Goal: Information Seeking & Learning: Learn about a topic

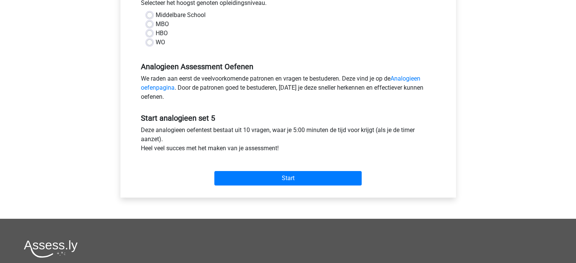
scroll to position [179, 0]
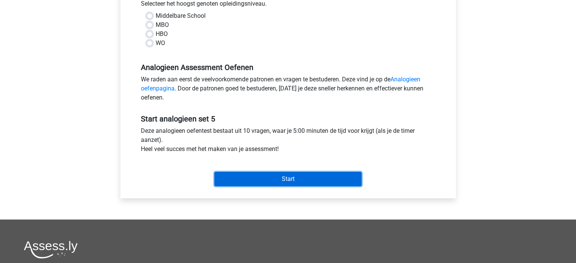
click at [328, 177] on input "Start" at bounding box center [287, 179] width 147 height 14
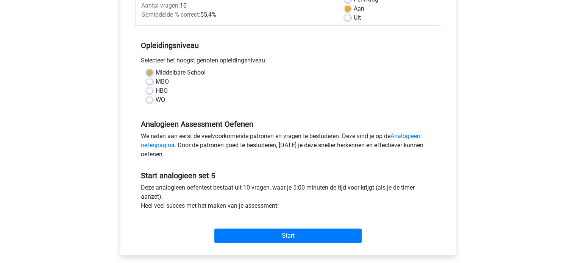
scroll to position [121, 0]
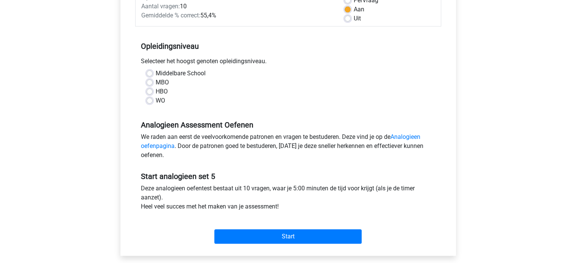
click at [156, 75] on label "Middelbare School" at bounding box center [181, 73] width 50 height 9
click at [147, 75] on input "Middelbare School" at bounding box center [150, 73] width 6 height 8
radio input "true"
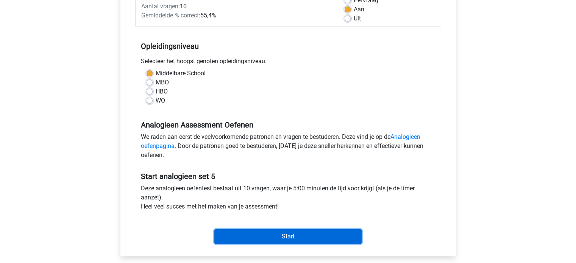
click at [280, 231] on input "Start" at bounding box center [287, 236] width 147 height 14
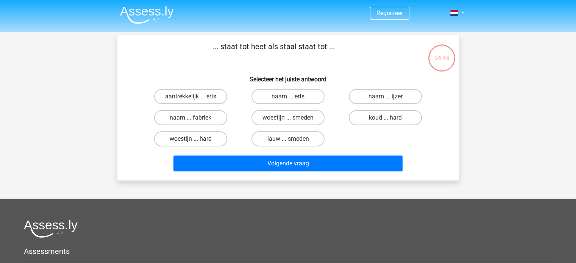
click at [212, 139] on label "woestijn ... hard" at bounding box center [190, 138] width 73 height 15
click at [195, 139] on input "woestijn ... hard" at bounding box center [192, 141] width 5 height 5
radio input "true"
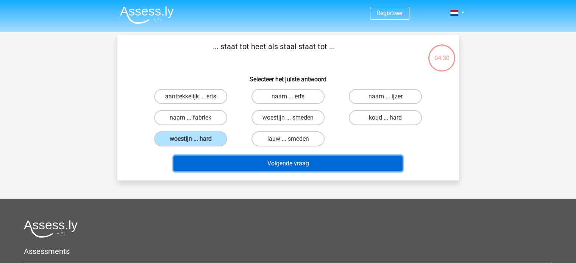
click at [263, 160] on button "Volgende vraag" at bounding box center [287, 164] width 229 height 16
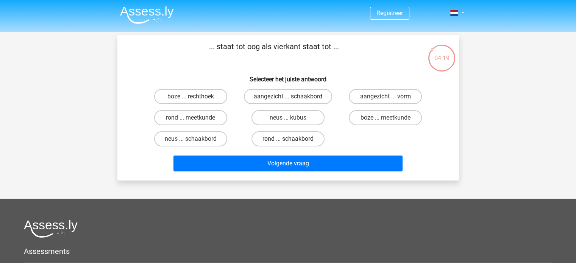
click at [267, 136] on label "rond ... schaakbord" at bounding box center [287, 138] width 73 height 15
click at [288, 139] on input "rond ... schaakbord" at bounding box center [290, 141] width 5 height 5
radio input "true"
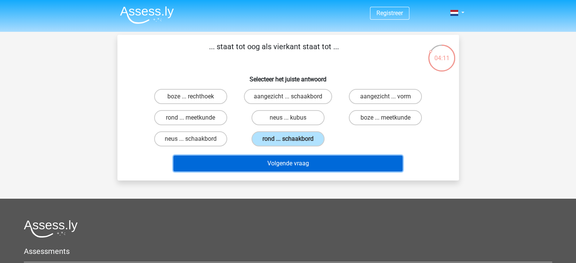
click at [320, 163] on button "Volgende vraag" at bounding box center [287, 164] width 229 height 16
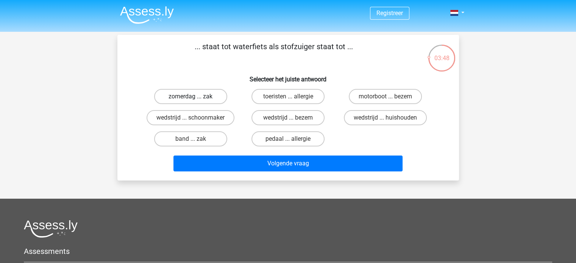
click at [198, 96] on label "zomerdag ... zak" at bounding box center [190, 96] width 73 height 15
click at [195, 97] on input "zomerdag ... zak" at bounding box center [192, 99] width 5 height 5
radio input "true"
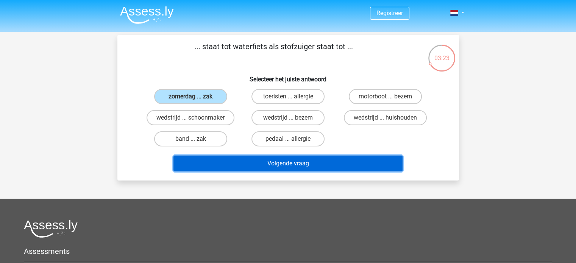
click at [292, 164] on button "Volgende vraag" at bounding box center [287, 164] width 229 height 16
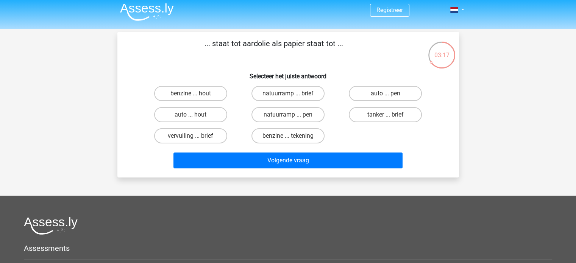
scroll to position [3, 0]
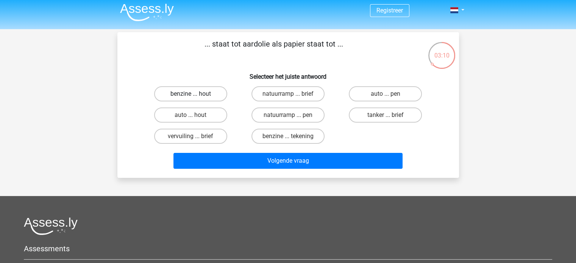
click at [187, 91] on label "benzine ... hout" at bounding box center [190, 93] width 73 height 15
click at [190, 94] on input "benzine ... hout" at bounding box center [192, 96] width 5 height 5
radio input "true"
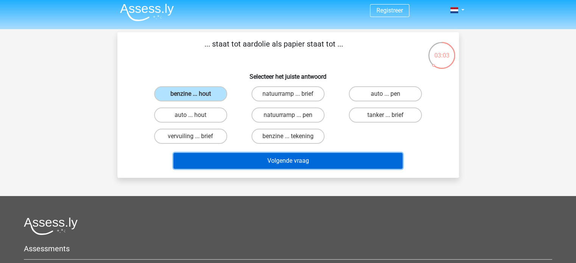
click at [264, 162] on button "Volgende vraag" at bounding box center [287, 161] width 229 height 16
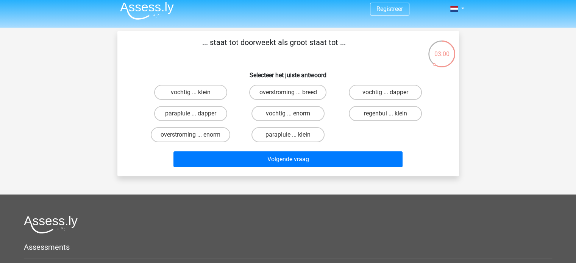
scroll to position [2, 0]
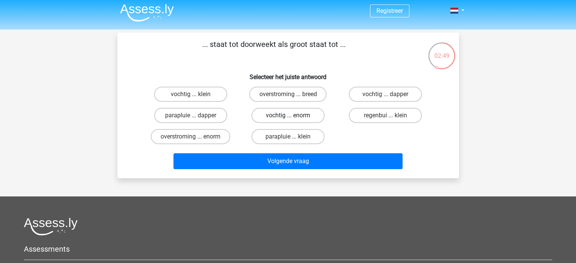
click at [308, 120] on label "vochtig ... enorm" at bounding box center [287, 115] width 73 height 15
click at [293, 120] on input "vochtig ... enorm" at bounding box center [290, 117] width 5 height 5
radio input "true"
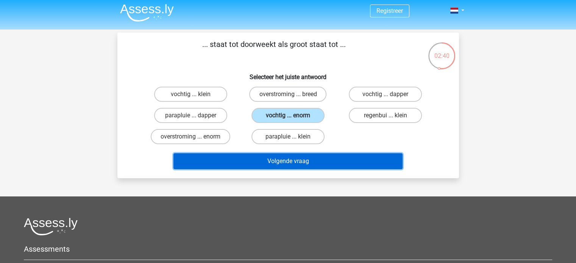
click at [363, 159] on button "Volgende vraag" at bounding box center [287, 161] width 229 height 16
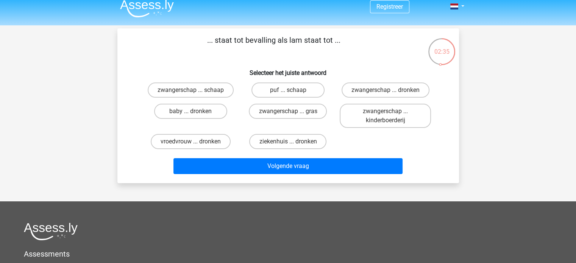
scroll to position [5, 0]
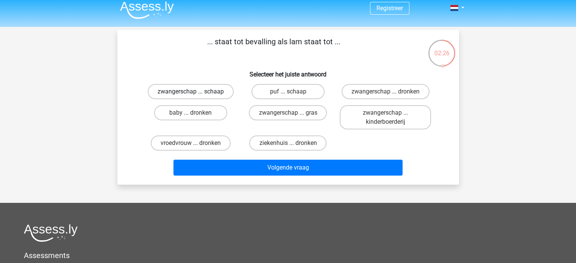
click at [211, 97] on label "zwangerschap ... schaap" at bounding box center [191, 91] width 86 height 15
click at [195, 97] on input "zwangerschap ... schaap" at bounding box center [192, 94] width 5 height 5
radio input "true"
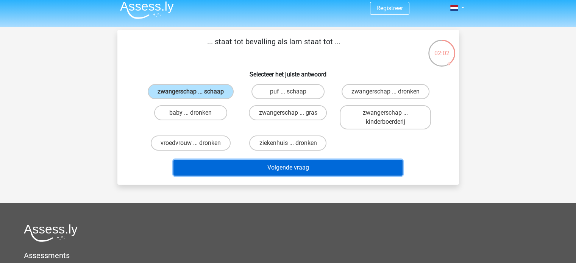
click at [280, 169] on button "Volgende vraag" at bounding box center [287, 168] width 229 height 16
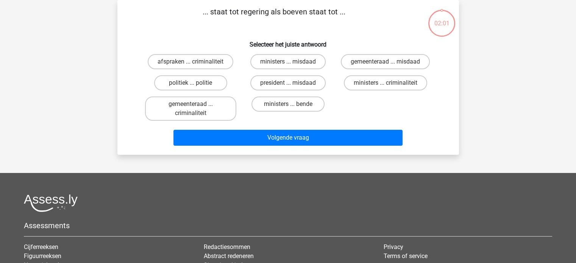
scroll to position [0, 0]
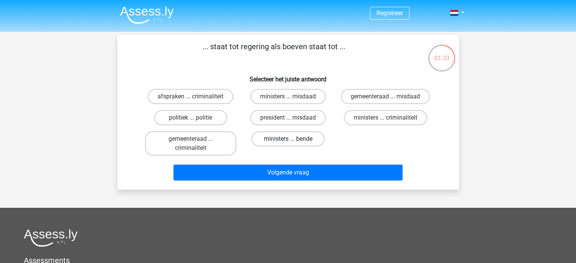
click at [295, 139] on label "ministers ... bende" at bounding box center [287, 138] width 73 height 15
click at [293, 139] on input "ministers ... bende" at bounding box center [290, 141] width 5 height 5
radio input "true"
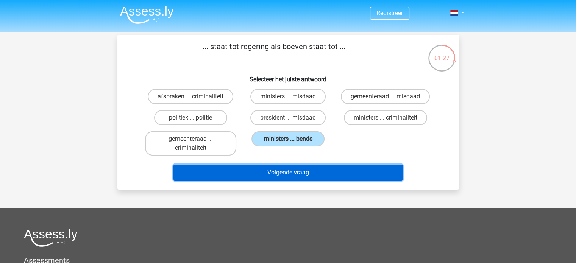
click at [276, 176] on button "Volgende vraag" at bounding box center [287, 173] width 229 height 16
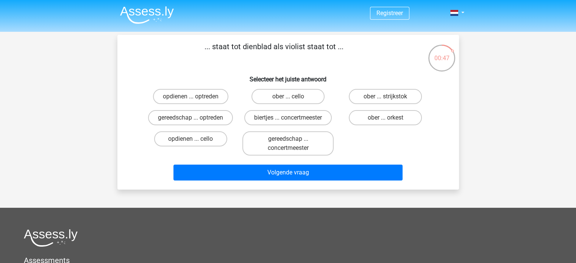
click at [288, 98] on input "ober ... cello" at bounding box center [290, 99] width 5 height 5
radio input "true"
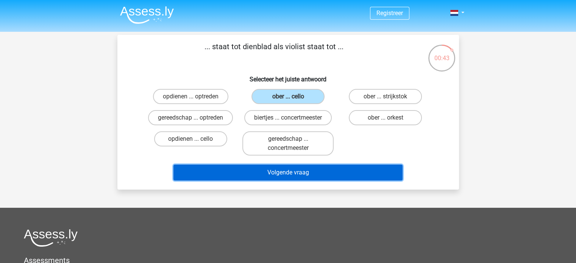
click at [277, 173] on button "Volgende vraag" at bounding box center [287, 173] width 229 height 16
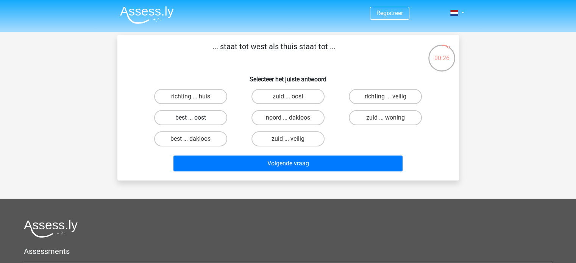
click at [206, 116] on label "best ... oost" at bounding box center [190, 117] width 73 height 15
click at [195, 118] on input "best ... oost" at bounding box center [192, 120] width 5 height 5
radio input "true"
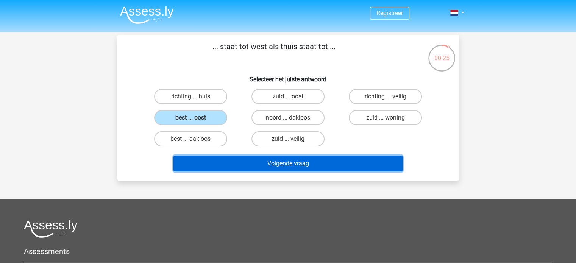
click at [276, 156] on button "Volgende vraag" at bounding box center [287, 164] width 229 height 16
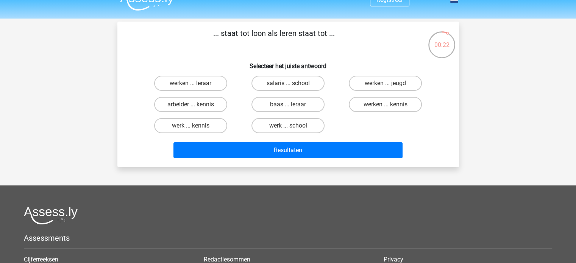
scroll to position [13, 0]
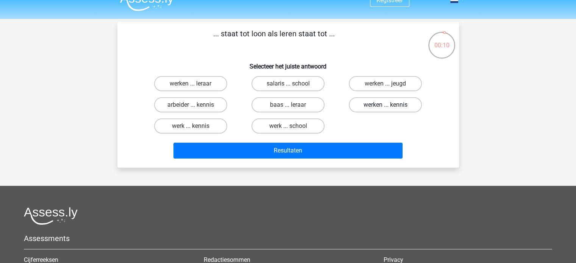
click at [379, 109] on label "werken ... kennis" at bounding box center [385, 104] width 73 height 15
click at [385, 109] on input "werken ... kennis" at bounding box center [387, 107] width 5 height 5
radio input "true"
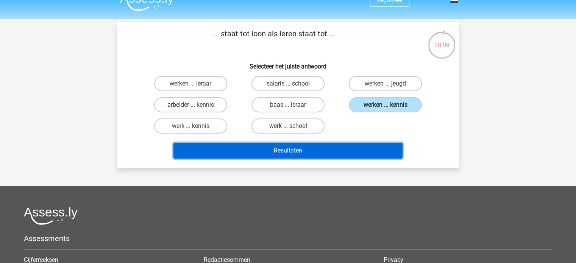
click at [323, 151] on button "Resultaten" at bounding box center [287, 151] width 229 height 16
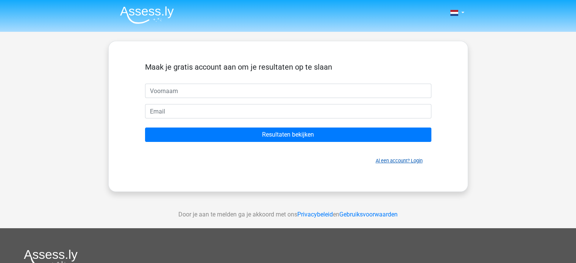
click at [387, 160] on link "Al een account? Login" at bounding box center [399, 161] width 47 height 6
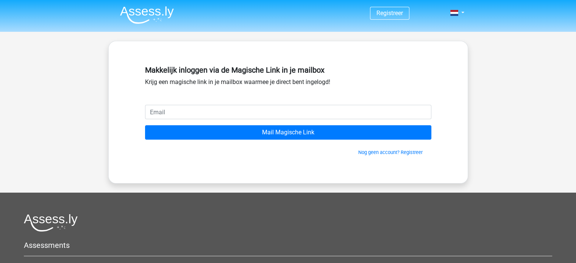
click at [309, 115] on input "email" at bounding box center [288, 112] width 286 height 14
type input "wannetwes@hotmail.com"
click at [145, 125] on input "Mail Magische Link" at bounding box center [288, 132] width 286 height 14
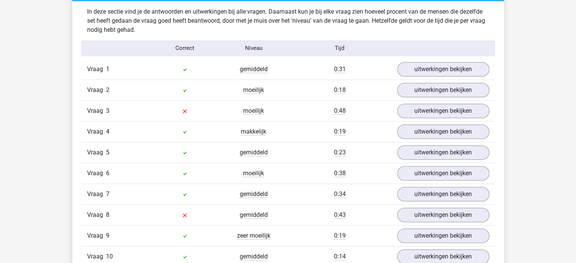
scroll to position [636, 0]
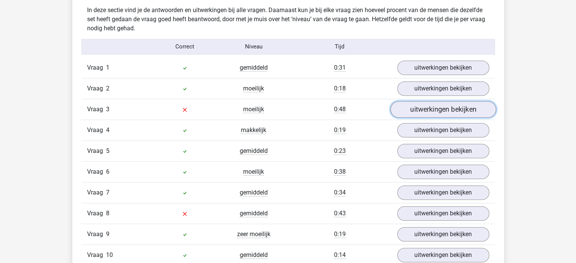
click at [429, 105] on link "uitwerkingen bekijken" at bounding box center [443, 109] width 106 height 17
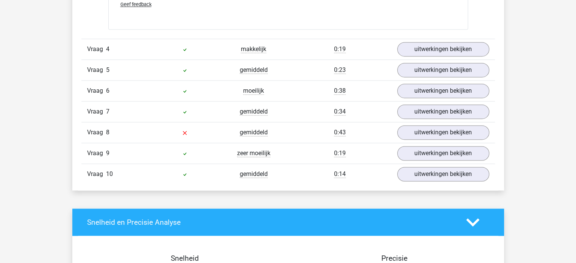
scroll to position [1131, 0]
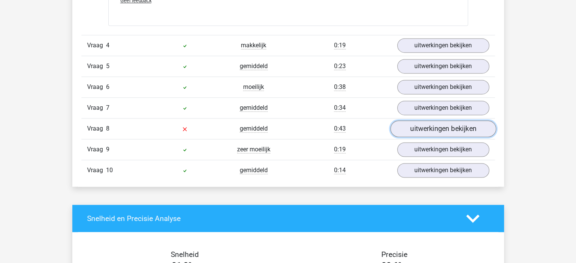
click at [439, 120] on link "uitwerkingen bekijken" at bounding box center [443, 128] width 106 height 17
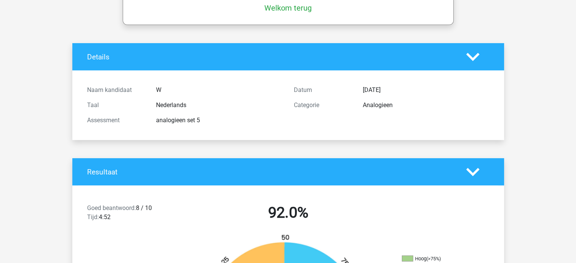
scroll to position [0, 0]
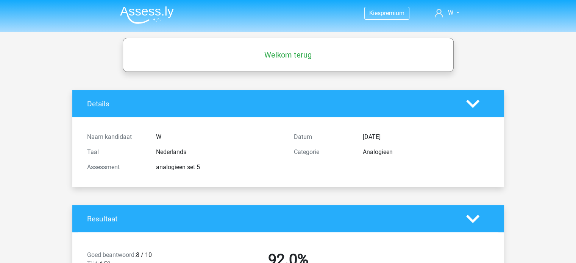
click at [172, 15] on img at bounding box center [147, 15] width 54 height 18
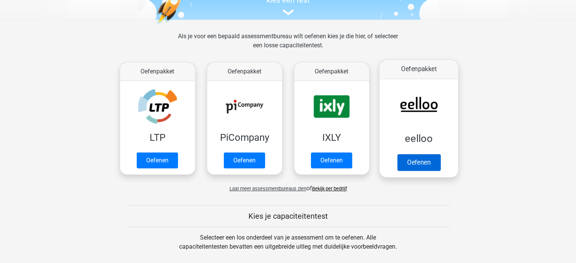
scroll to position [89, 0]
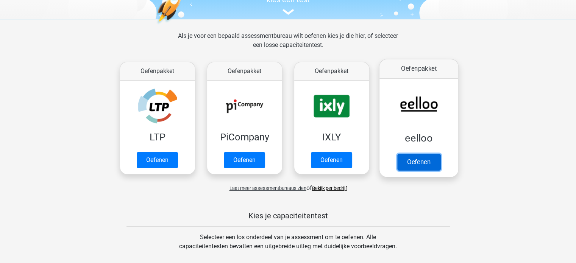
click at [415, 157] on link "Oefenen" at bounding box center [418, 162] width 43 height 17
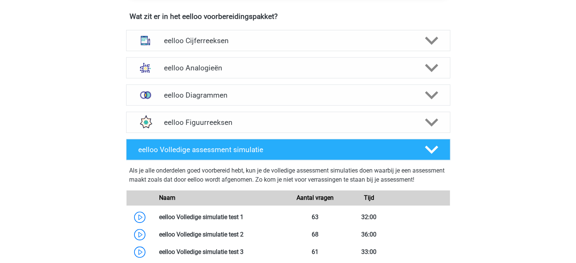
scroll to position [483, 0]
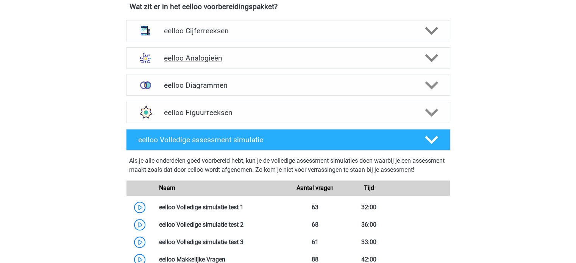
click at [353, 62] on h4 "eelloo Analogieën" at bounding box center [288, 58] width 248 height 9
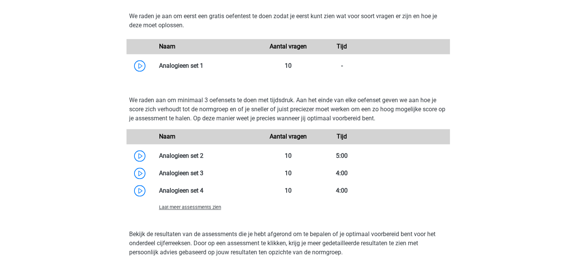
scroll to position [782, 0]
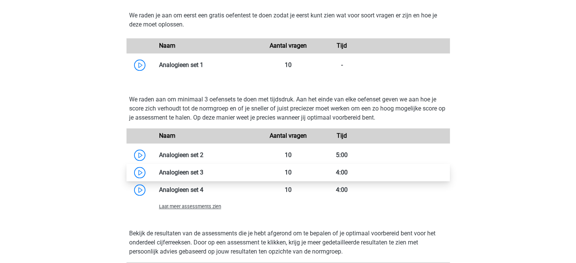
click at [203, 176] on link at bounding box center [203, 172] width 0 height 7
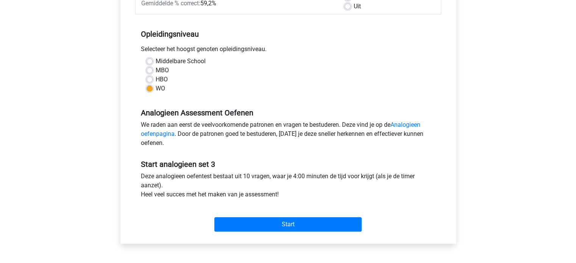
scroll to position [139, 0]
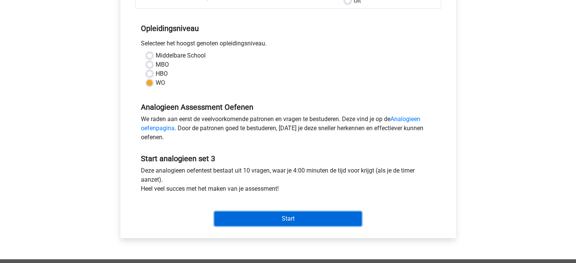
click at [286, 223] on input "Start" at bounding box center [287, 219] width 147 height 14
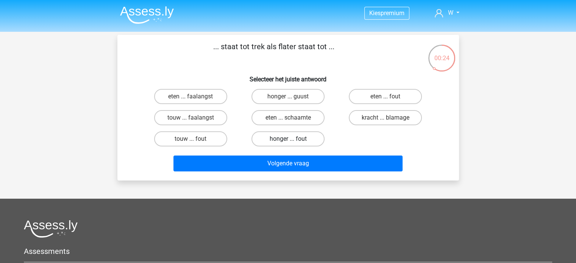
click at [304, 138] on label "honger ... fout" at bounding box center [287, 138] width 73 height 15
click at [293, 139] on input "honger ... fout" at bounding box center [290, 141] width 5 height 5
radio input "true"
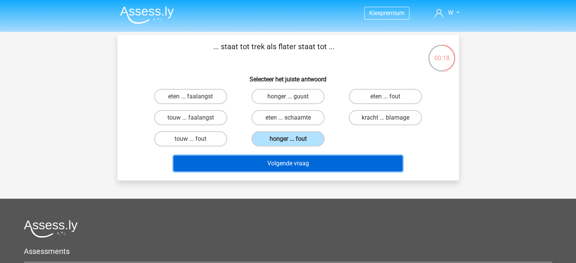
click at [290, 165] on button "Volgende vraag" at bounding box center [287, 164] width 229 height 16
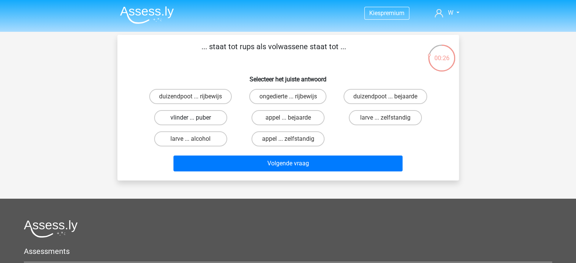
click at [203, 115] on label "vlinder ... puber" at bounding box center [190, 117] width 73 height 15
click at [195, 118] on input "vlinder ... puber" at bounding box center [192, 120] width 5 height 5
radio input "true"
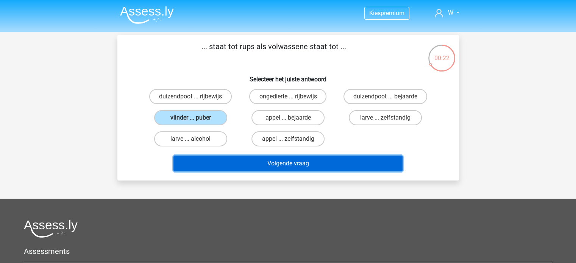
click at [327, 162] on button "Volgende vraag" at bounding box center [287, 164] width 229 height 16
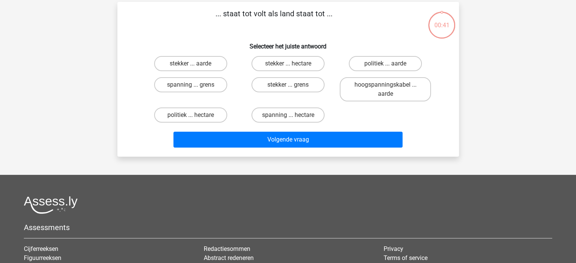
scroll to position [35, 0]
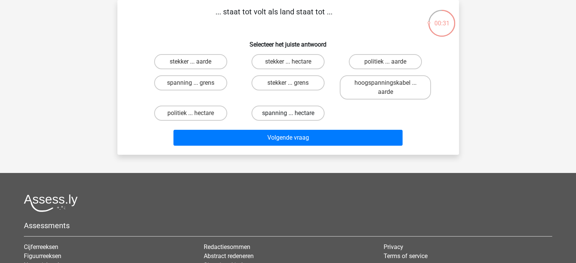
click at [271, 118] on label "spanning ... hectare" at bounding box center [287, 113] width 73 height 15
click at [288, 118] on input "spanning ... hectare" at bounding box center [290, 115] width 5 height 5
radio input "true"
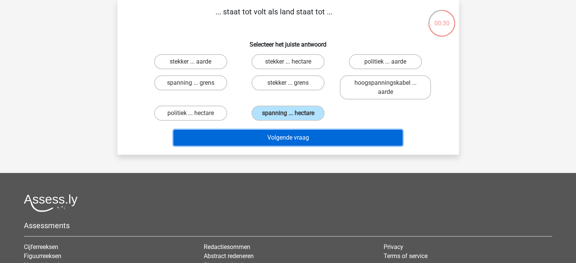
click at [286, 140] on button "Volgende vraag" at bounding box center [287, 138] width 229 height 16
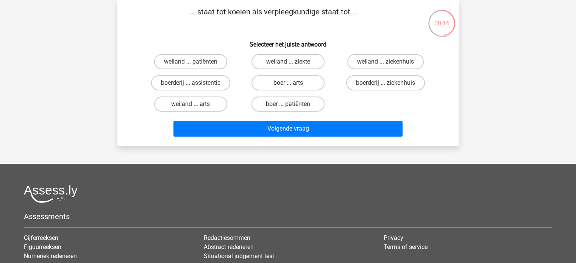
click at [300, 83] on label "boer ... arts" at bounding box center [287, 82] width 73 height 15
click at [293, 83] on input "boer ... arts" at bounding box center [290, 85] width 5 height 5
radio input "true"
click at [218, 85] on label "boerderij ... assistentie" at bounding box center [190, 82] width 79 height 15
click at [195, 85] on input "boerderij ... assistentie" at bounding box center [192, 85] width 5 height 5
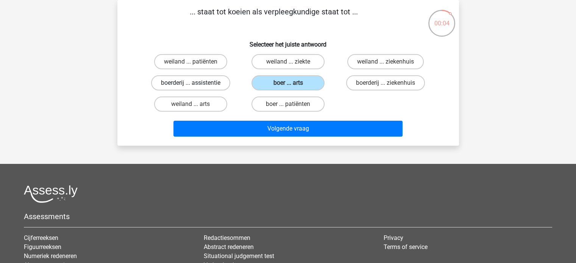
radio input "true"
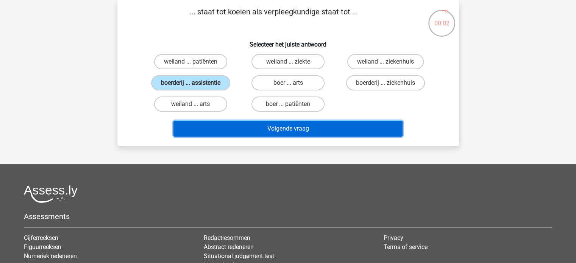
click at [297, 125] on button "Volgende vraag" at bounding box center [287, 129] width 229 height 16
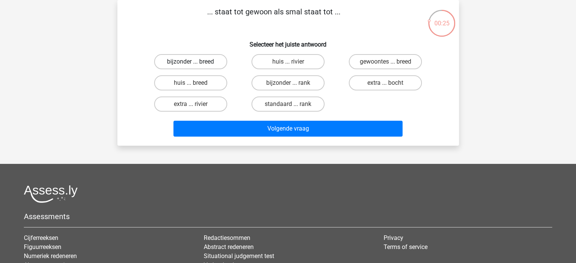
click at [203, 62] on label "bijzonder ... breed" at bounding box center [190, 61] width 73 height 15
click at [195, 62] on input "bijzonder ... breed" at bounding box center [192, 64] width 5 height 5
radio input "true"
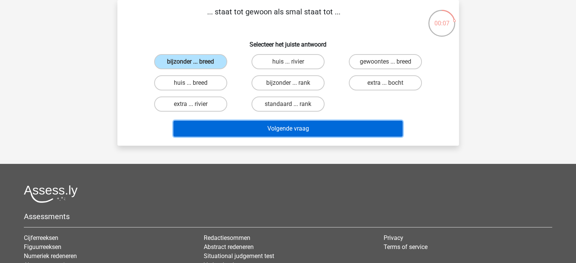
click at [304, 129] on button "Volgende vraag" at bounding box center [287, 129] width 229 height 16
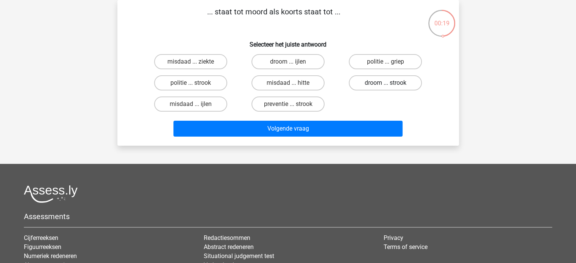
click at [382, 83] on label "droom ... strook" at bounding box center [385, 82] width 73 height 15
click at [385, 83] on input "droom ... strook" at bounding box center [387, 85] width 5 height 5
radio input "true"
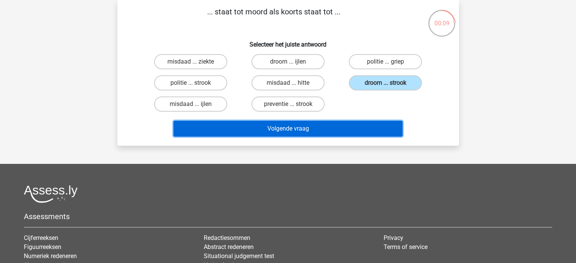
click at [334, 129] on button "Volgende vraag" at bounding box center [287, 129] width 229 height 16
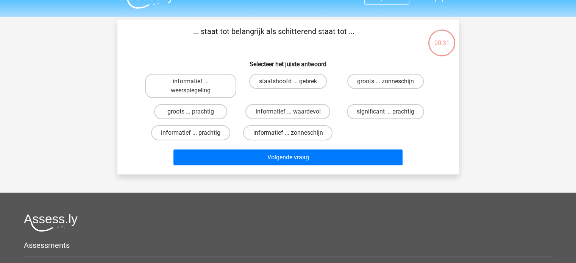
scroll to position [0, 0]
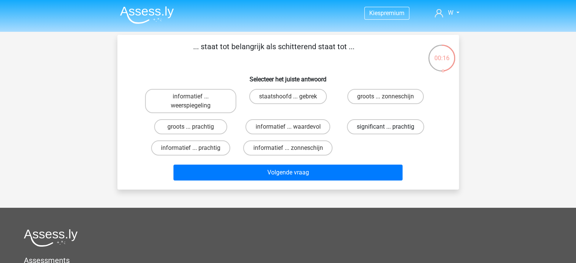
click at [381, 125] on label "significant ... prachtig" at bounding box center [385, 126] width 77 height 15
click at [385, 127] on input "significant ... prachtig" at bounding box center [387, 129] width 5 height 5
radio input "true"
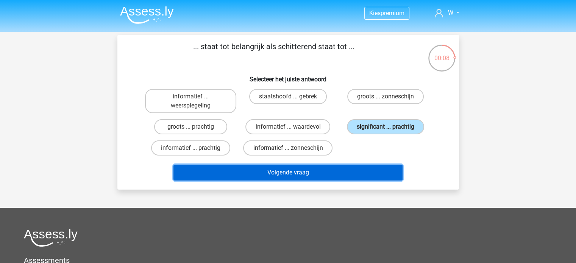
click at [331, 172] on button "Volgende vraag" at bounding box center [287, 173] width 229 height 16
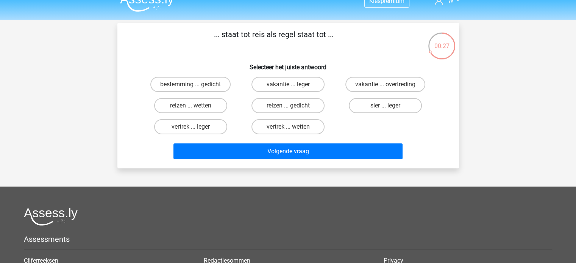
scroll to position [12, 0]
click at [208, 83] on label "bestemming ... gedicht" at bounding box center [190, 84] width 80 height 15
click at [195, 84] on input "bestemming ... gedicht" at bounding box center [192, 86] width 5 height 5
radio input "true"
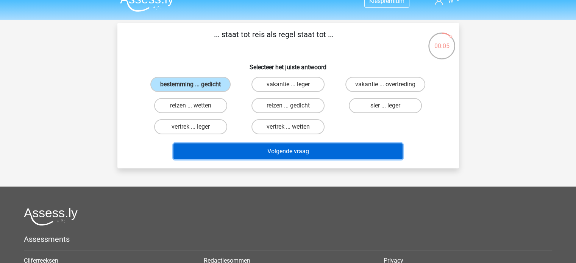
click at [318, 157] on button "Volgende vraag" at bounding box center [287, 152] width 229 height 16
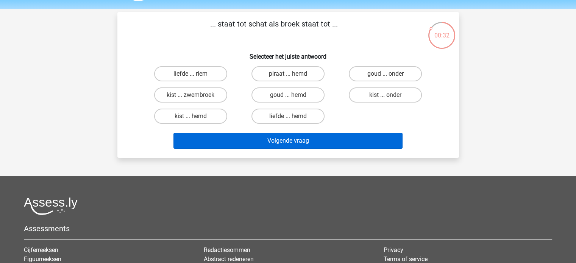
scroll to position [22, 0]
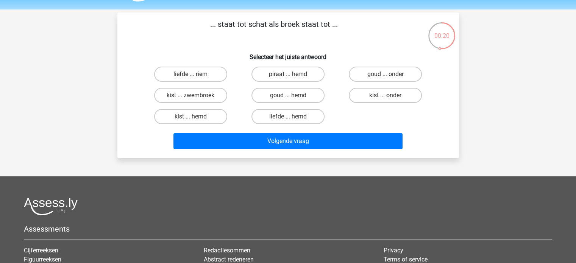
click at [388, 97] on input "kist ... onder" at bounding box center [387, 97] width 5 height 5
radio input "true"
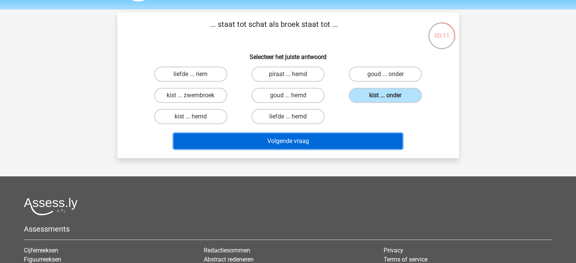
click at [332, 140] on button "Volgende vraag" at bounding box center [287, 141] width 229 height 16
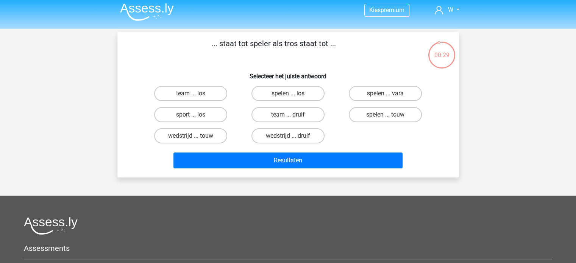
scroll to position [0, 0]
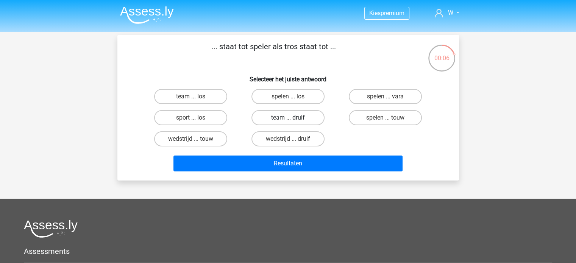
click at [294, 113] on label "team ... druif" at bounding box center [287, 117] width 73 height 15
click at [293, 118] on input "team ... druif" at bounding box center [290, 120] width 5 height 5
radio input "true"
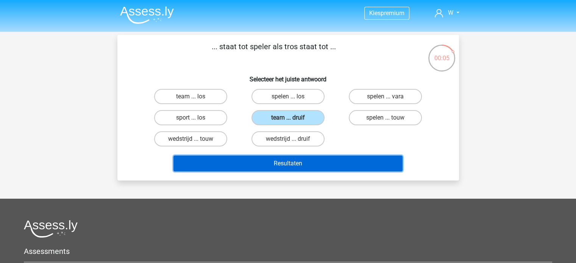
click at [324, 167] on button "Resultaten" at bounding box center [287, 164] width 229 height 16
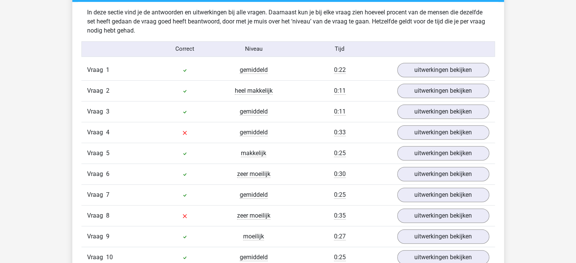
scroll to position [595, 0]
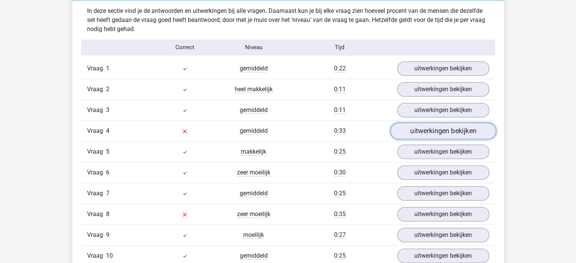
click at [418, 126] on link "uitwerkingen bekijken" at bounding box center [443, 131] width 106 height 17
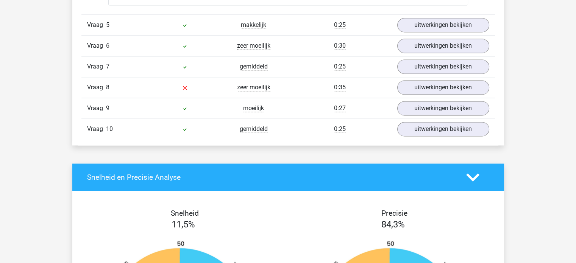
scroll to position [1131, 0]
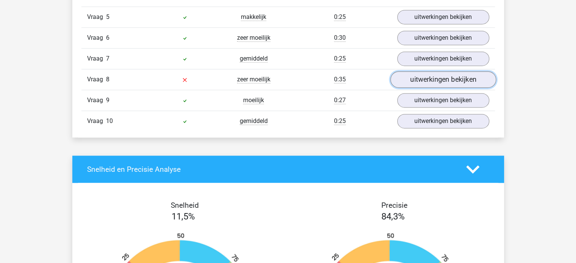
click at [454, 71] on link "uitwerkingen bekijken" at bounding box center [443, 79] width 106 height 17
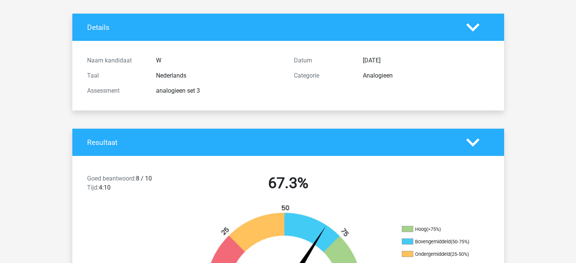
scroll to position [0, 0]
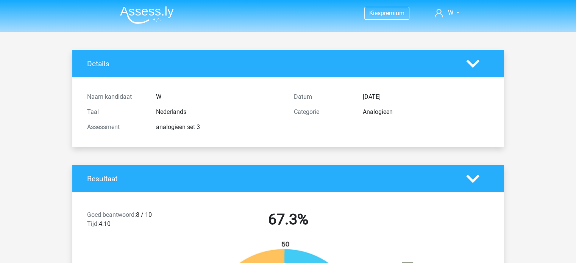
click at [165, 6] on img at bounding box center [147, 15] width 54 height 18
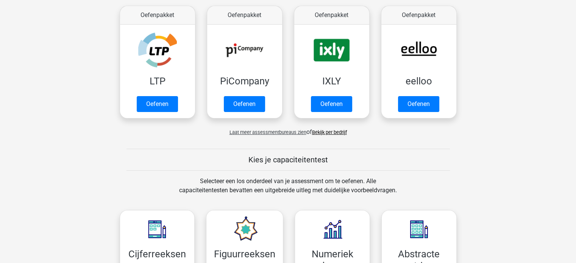
scroll to position [145, 0]
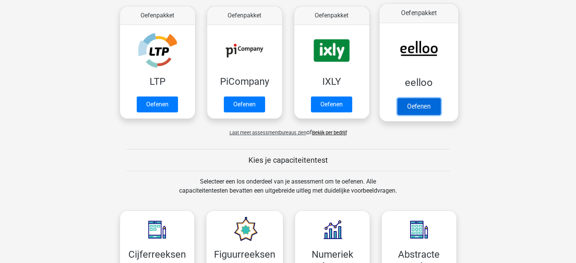
click at [417, 98] on link "Oefenen" at bounding box center [418, 106] width 43 height 17
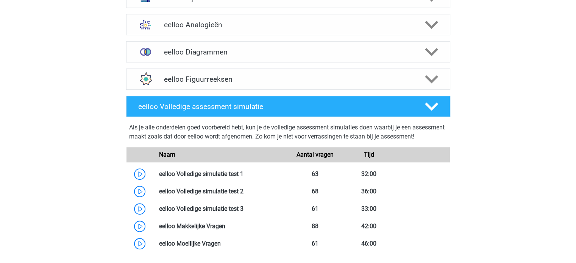
scroll to position [516, 0]
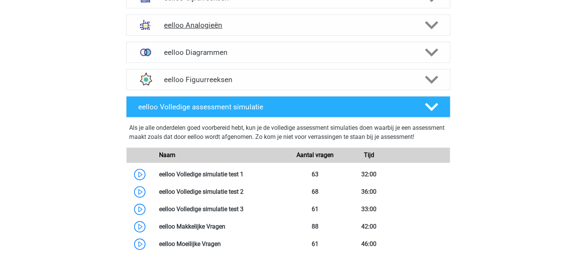
click at [323, 30] on h4 "eelloo Analogieën" at bounding box center [288, 25] width 248 height 9
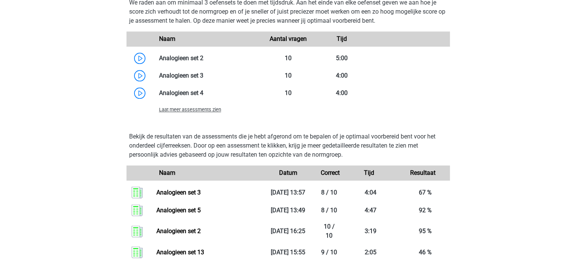
scroll to position [872, 0]
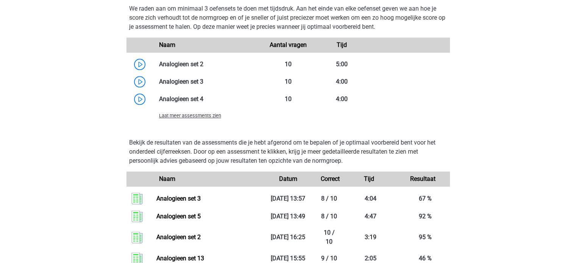
click at [218, 119] on span "Laat meer assessments zien" at bounding box center [190, 116] width 62 height 6
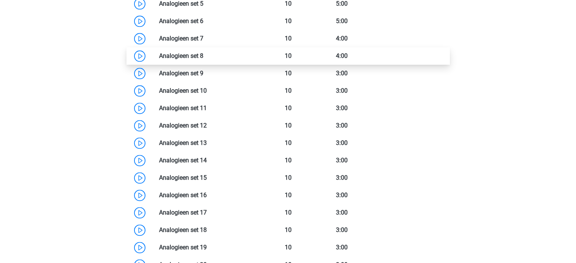
scroll to position [985, 0]
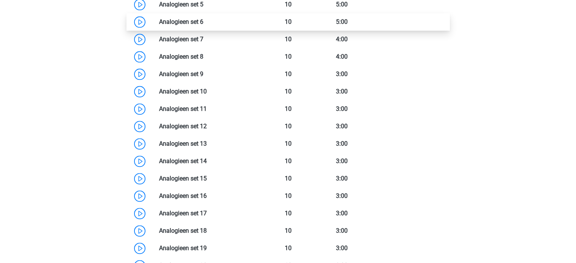
click at [203, 24] on link at bounding box center [203, 21] width 0 height 7
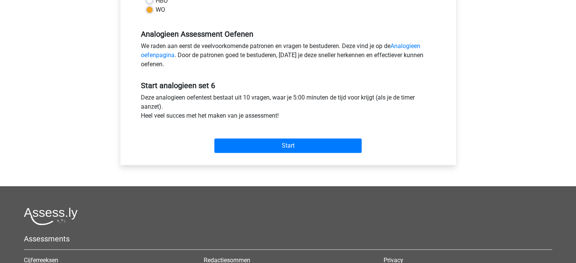
scroll to position [217, 0]
